Goal: Task Accomplishment & Management: Manage account settings

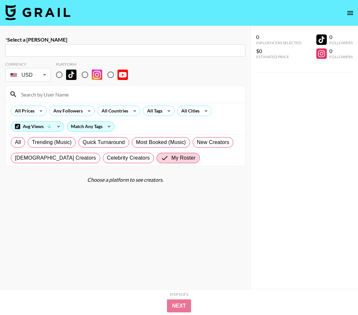
click at [32, 16] on img at bounding box center [37, 13] width 65 height 16
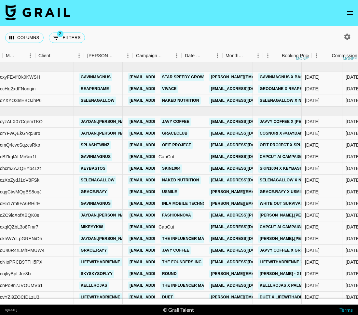
scroll to position [0, 255]
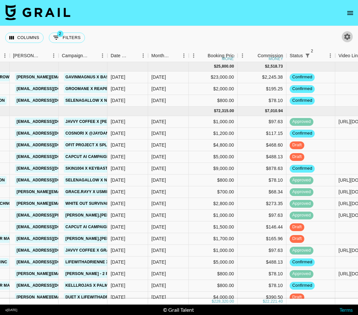
click at [348, 38] on icon "button" at bounding box center [347, 36] width 6 height 6
select select "May '25"
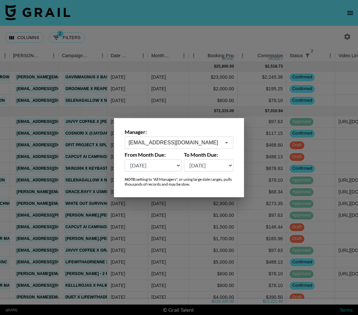
click at [187, 144] on input "maxelk@grail-talent.com" at bounding box center [174, 142] width 92 height 7
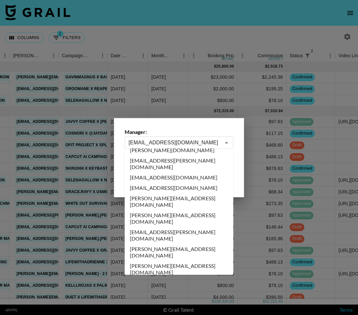
scroll to position [0, 0]
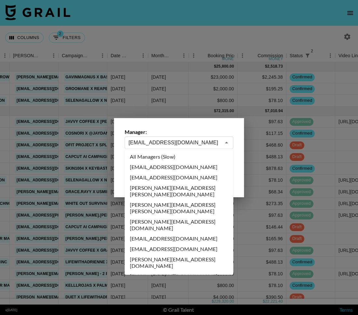
click at [189, 156] on li "All Managers (Slow)" at bounding box center [179, 157] width 109 height 10
type input "All Managers (Slow)"
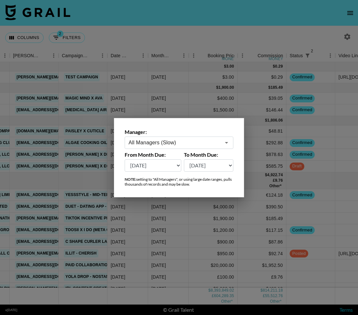
click at [190, 22] on div at bounding box center [179, 157] width 358 height 315
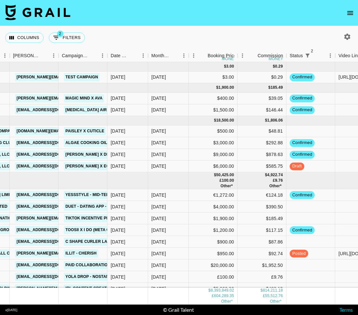
click at [189, 25] on nav at bounding box center [179, 13] width 358 height 26
click at [128, 59] on div "Date Created" at bounding box center [120, 55] width 19 height 13
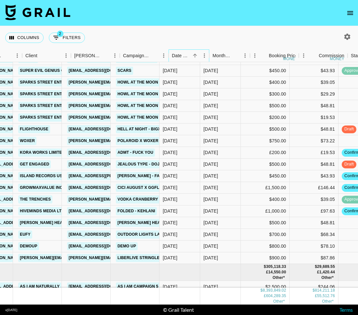
scroll to position [74232, 194]
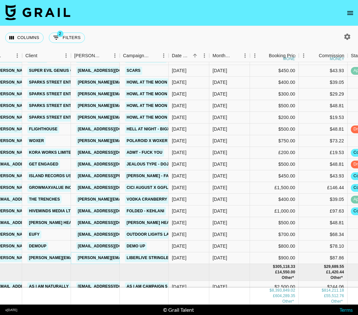
click at [100, 257] on link "claire@liberlive.com" at bounding box center [129, 258] width 106 height 8
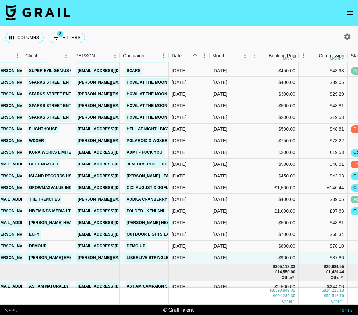
click at [151, 222] on link "[PERSON_NAME] Head Spa" at bounding box center [154, 223] width 58 height 8
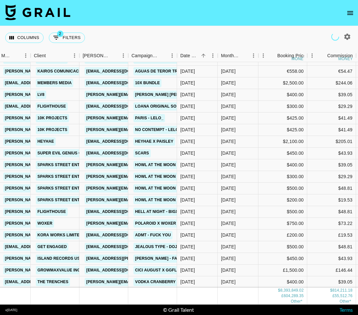
scroll to position [74149, 186]
click at [109, 176] on link "mike@sparksstreetentertainment.com" at bounding box center [138, 177] width 106 height 8
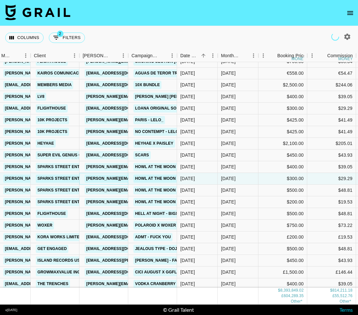
scroll to position [74148, 186]
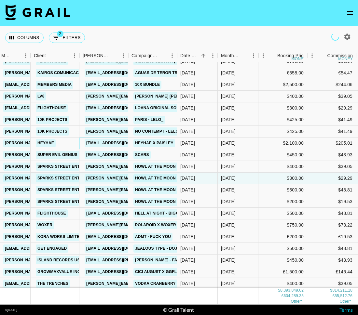
click at [114, 143] on link "hey@heyhae.co" at bounding box center [121, 143] width 73 height 8
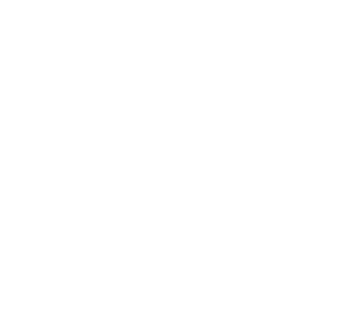
select select "Brand"
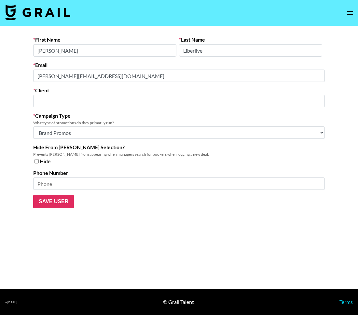
type input "[PERSON_NAME][EMAIL_ADDRESS][DOMAIN_NAME]"
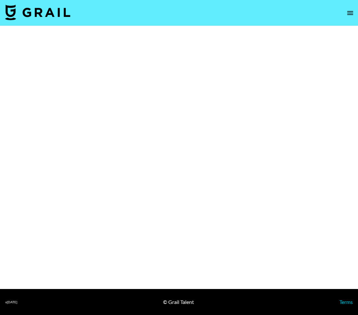
select select "Song"
select select "Brand"
